Goal: Find specific page/section: Find specific page/section

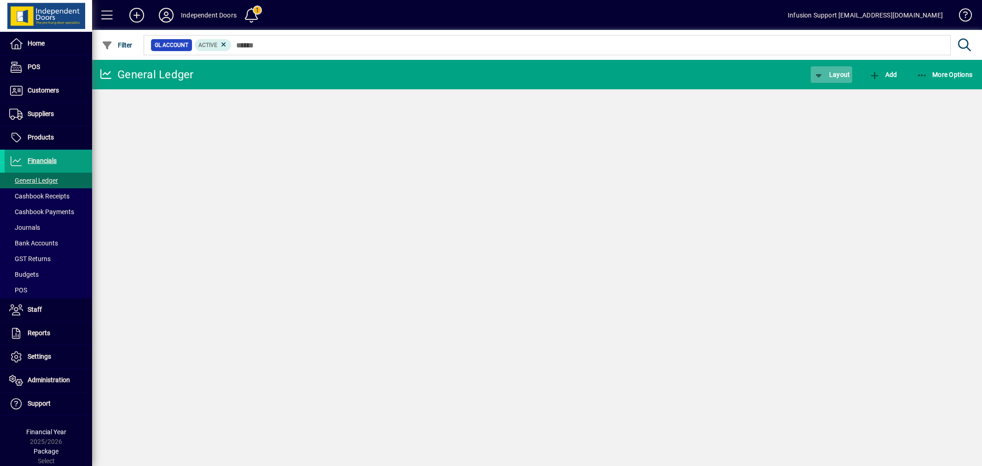
click at [839, 72] on span "Layout" at bounding box center [831, 74] width 37 height 7
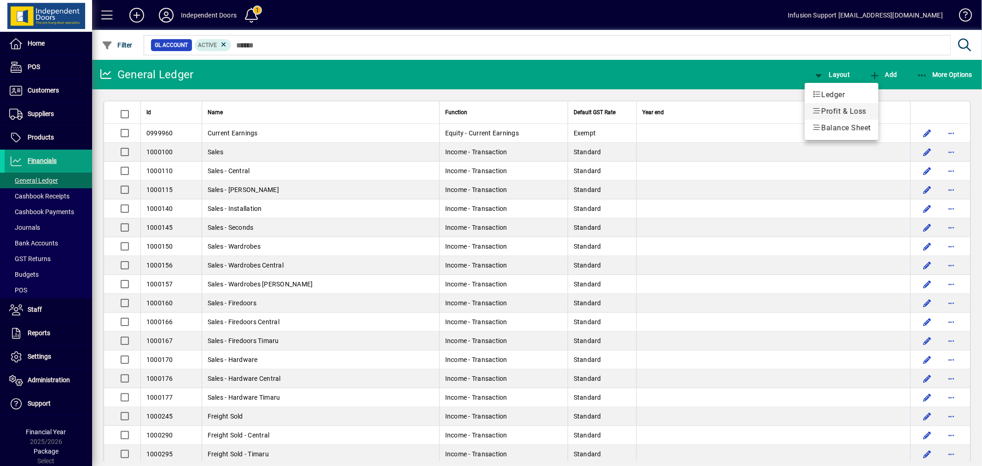
click at [833, 108] on span "Profit & Loss" at bounding box center [841, 111] width 59 height 11
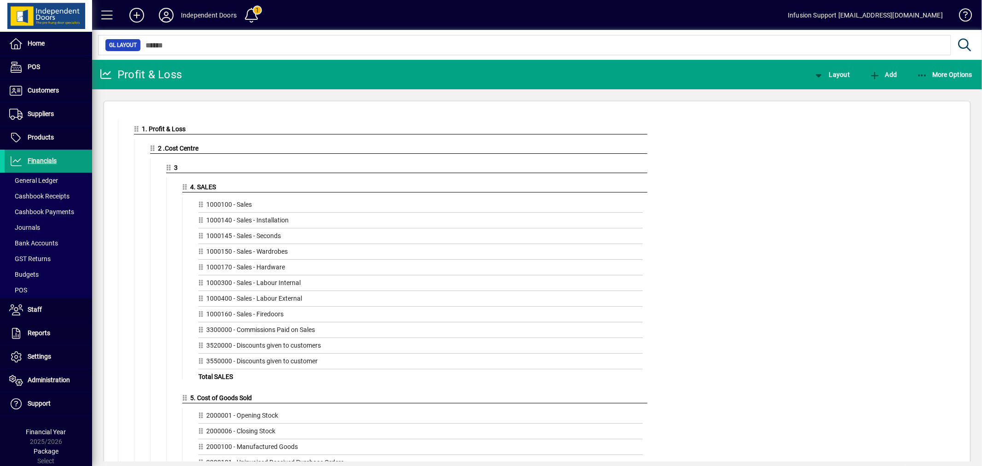
click at [203, 187] on span "4. SALES" at bounding box center [204, 186] width 26 height 7
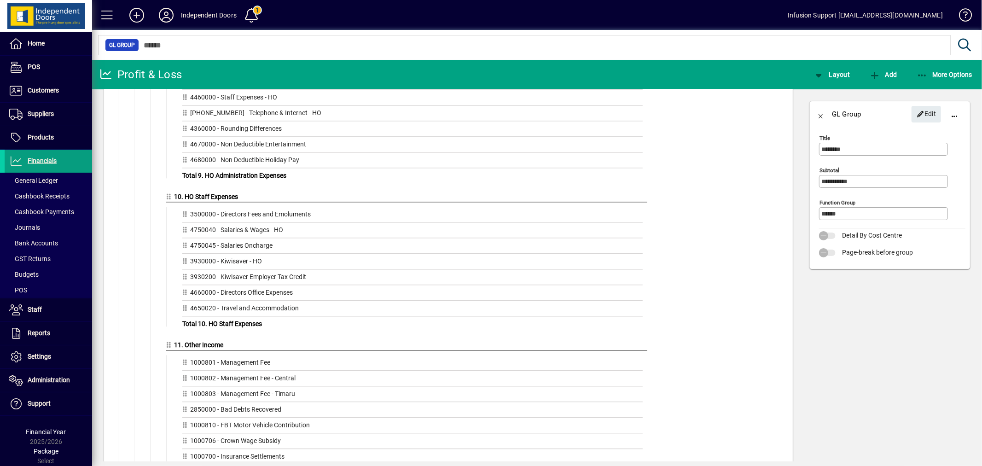
scroll to position [1845, 0]
click at [168, 12] on icon at bounding box center [166, 15] width 18 height 15
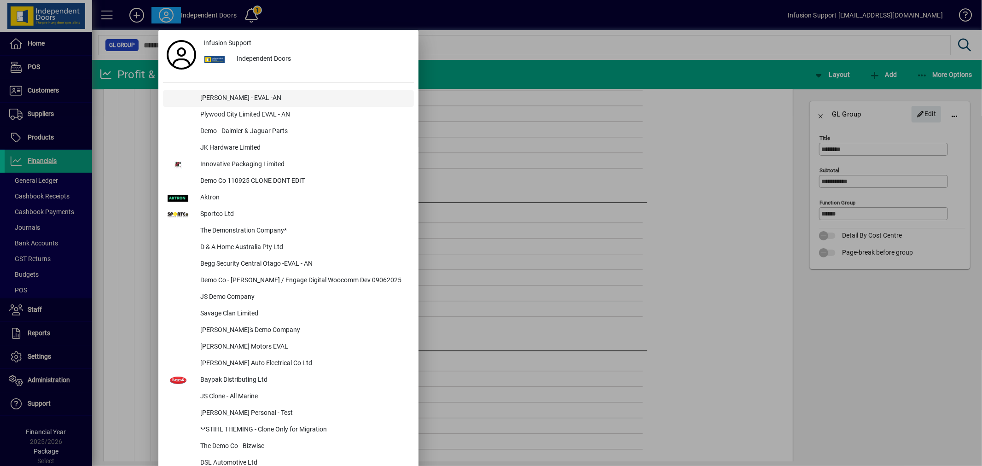
click at [233, 97] on div "[PERSON_NAME] - EVAL -AN" at bounding box center [303, 98] width 221 height 17
